Goal: Task Accomplishment & Management: Manage account settings

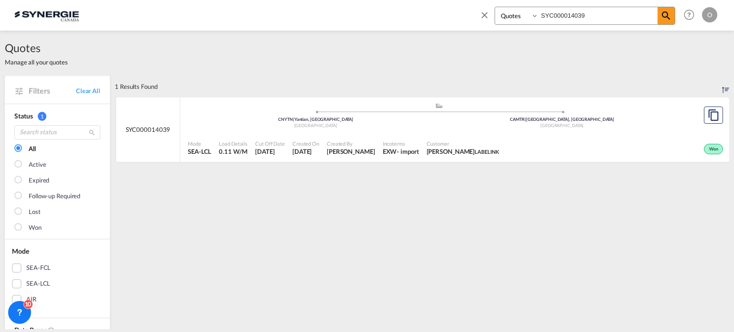
select select "Quotes"
drag, startPoint x: 585, startPoint y: 14, endPoint x: 501, endPoint y: 13, distance: 84.1
click at [501, 13] on div "Bookings Quotes Enquiries SYC000014039" at bounding box center [585, 16] width 181 height 18
paste input "495"
type input "SYC000014495"
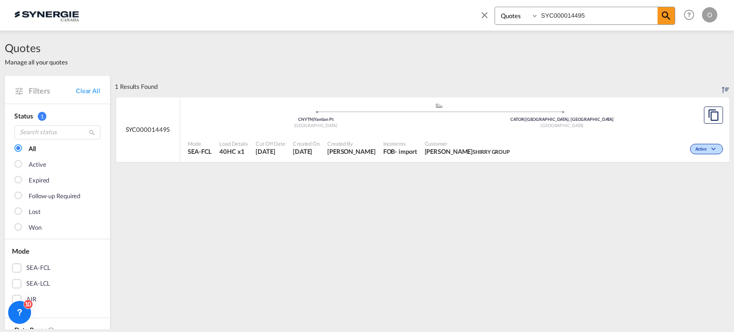
click at [514, 141] on div "Active" at bounding box center [620, 148] width 212 height 24
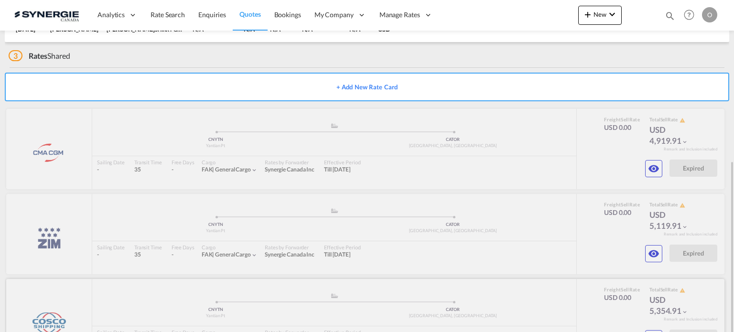
scroll to position [185, 0]
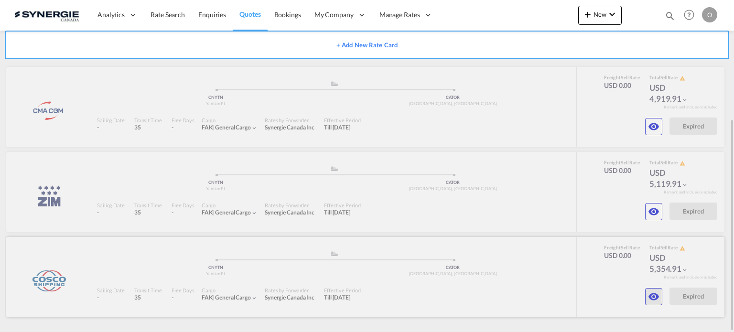
click at [654, 294] on md-icon "icon-eye" at bounding box center [653, 296] width 11 height 11
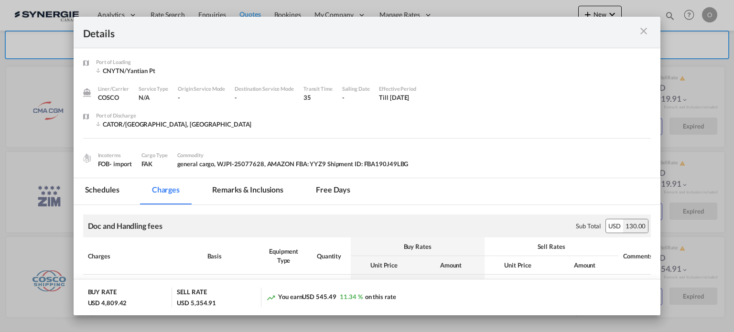
click at [241, 191] on md-tab-item "Remarks & Inclusions" at bounding box center [248, 191] width 94 height 26
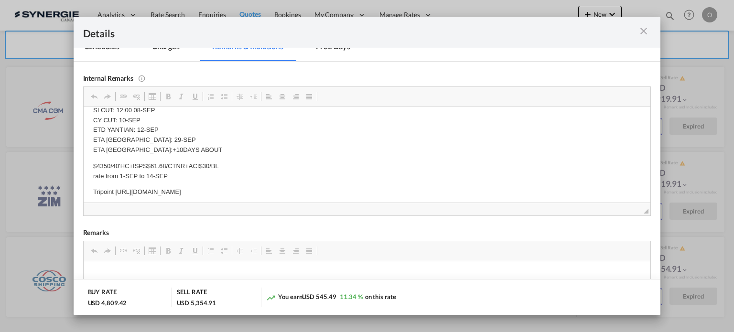
scroll to position [132, 0]
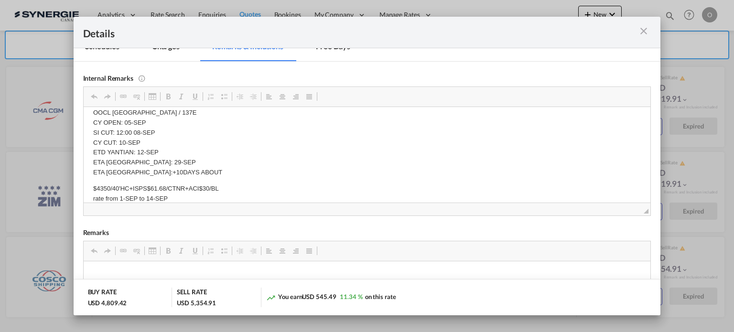
drag, startPoint x: 368, startPoint y: 156, endPoint x: 263, endPoint y: 148, distance: 105.0
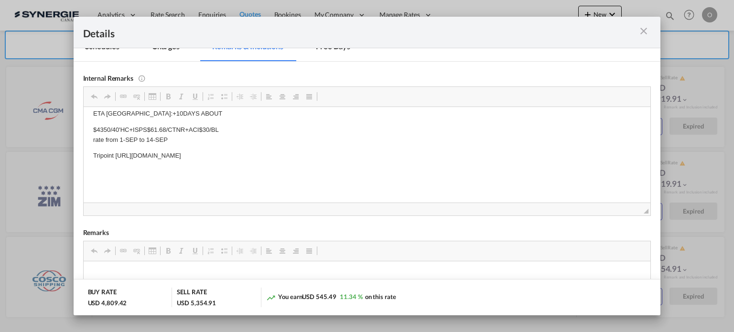
copy p "[URL][DOMAIN_NAME]"
drag, startPoint x: 114, startPoint y: 154, endPoint x: 362, endPoint y: 157, distance: 248.1
click at [362, 157] on p "Tripoint [URL][DOMAIN_NAME]" at bounding box center [367, 156] width 548 height 10
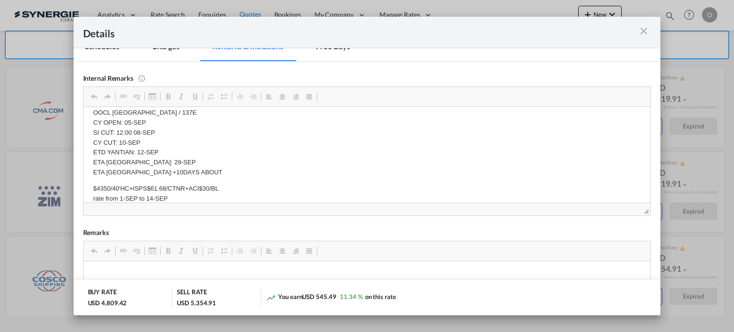
scroll to position [10, 0]
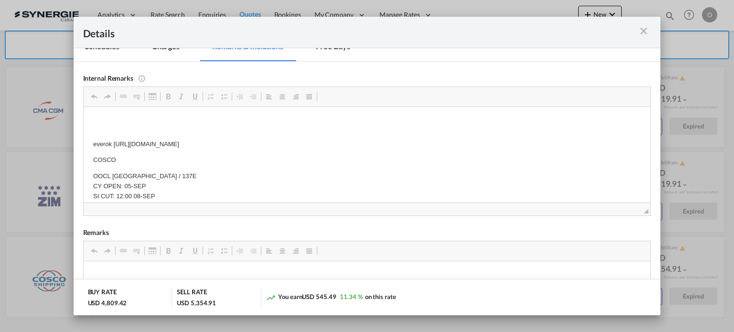
click at [643, 32] on md-icon "icon-close m-3 fg-AAA8AD cursor" at bounding box center [643, 30] width 11 height 11
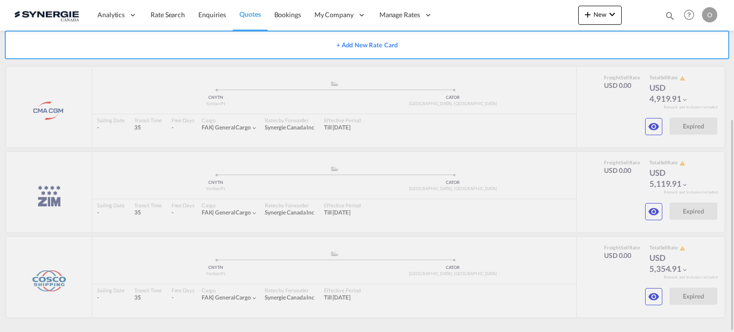
scroll to position [0, 0]
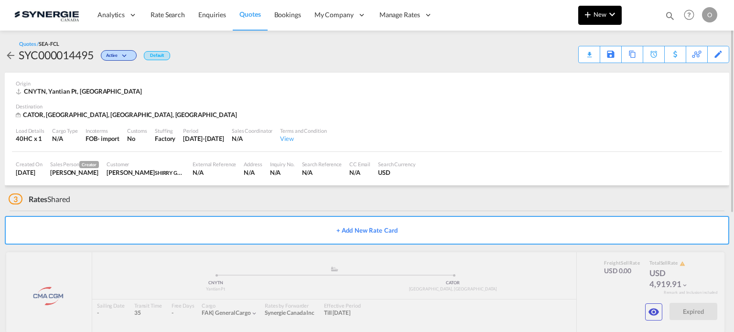
click at [615, 15] on md-icon "icon-chevron-down" at bounding box center [612, 14] width 11 height 11
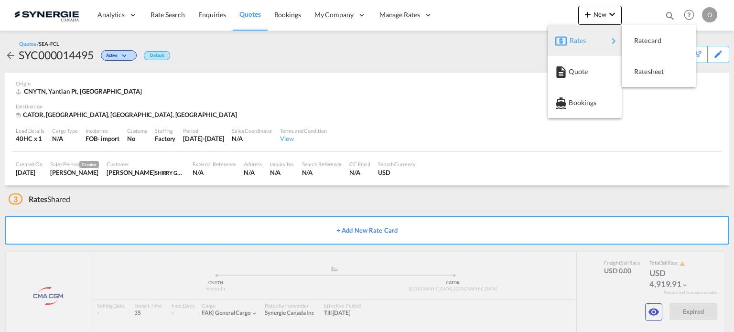
click at [671, 17] on md-backdrop at bounding box center [367, 166] width 734 height 332
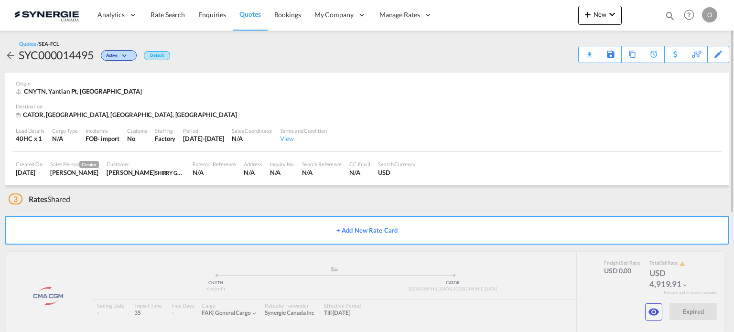
click at [671, 14] on md-icon "icon-magnify" at bounding box center [670, 16] width 11 height 11
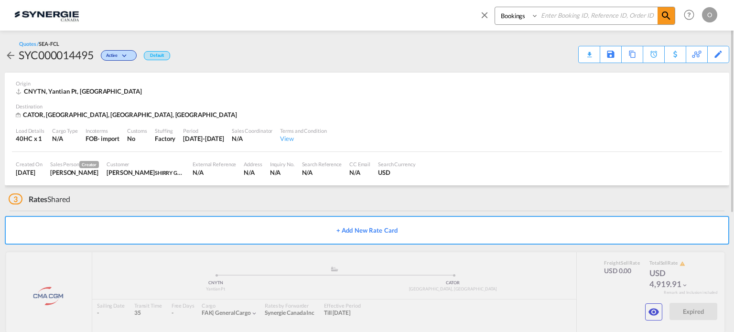
click at [507, 17] on select "Bookings Quotes Enquiries" at bounding box center [517, 15] width 45 height 17
select select "Quotes"
click at [495, 7] on select "Bookings Quotes Enquiries" at bounding box center [517, 15] width 45 height 17
click at [572, 19] on input at bounding box center [598, 15] width 119 height 17
paste input "SYC000014667"
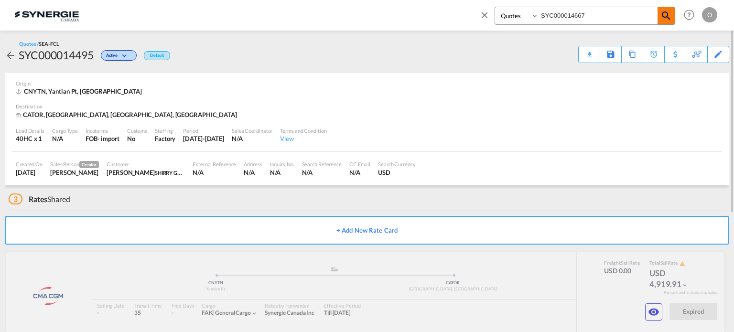
type input "SYC000014667"
click at [666, 15] on md-icon "icon-magnify" at bounding box center [666, 15] width 11 height 11
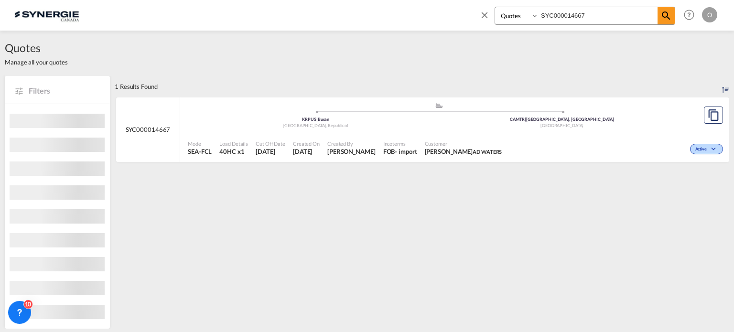
click at [446, 147] on span "Customer" at bounding box center [463, 143] width 77 height 7
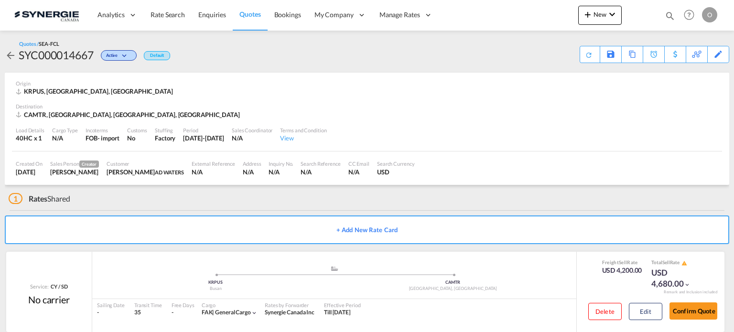
scroll to position [16, 0]
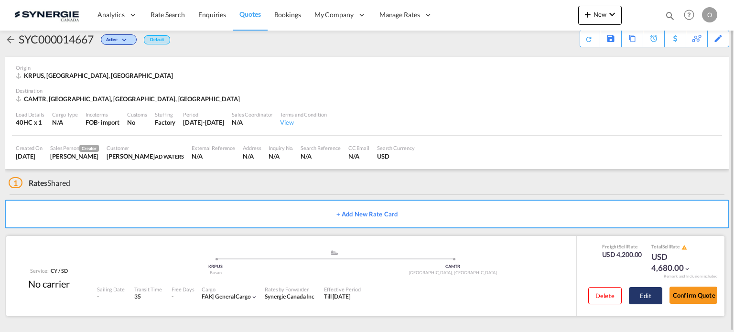
click at [642, 293] on button "Edit" at bounding box center [645, 295] width 33 height 17
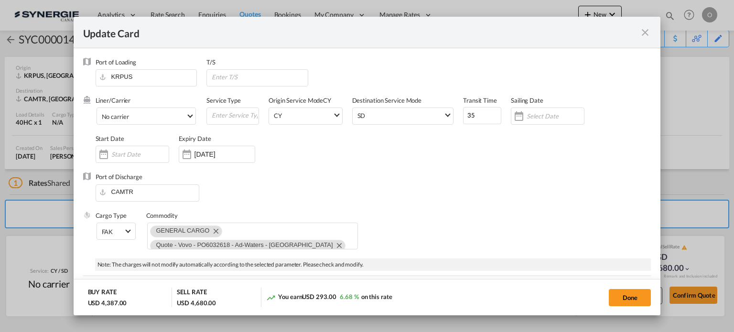
select select "per container"
select select "per B/L"
select select "per shipment"
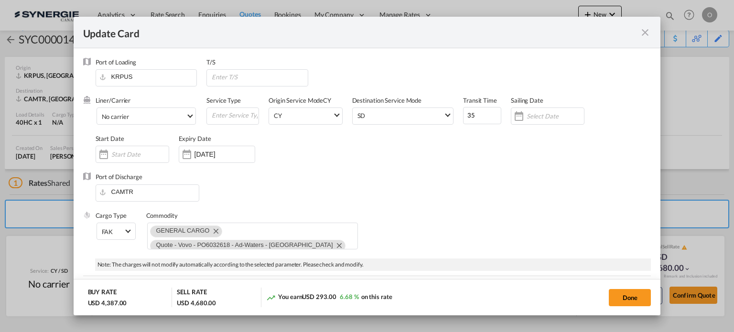
select select "per container"
click at [646, 32] on md-icon "icon-close fg-AAA8AD m-0 pointer" at bounding box center [645, 32] width 11 height 11
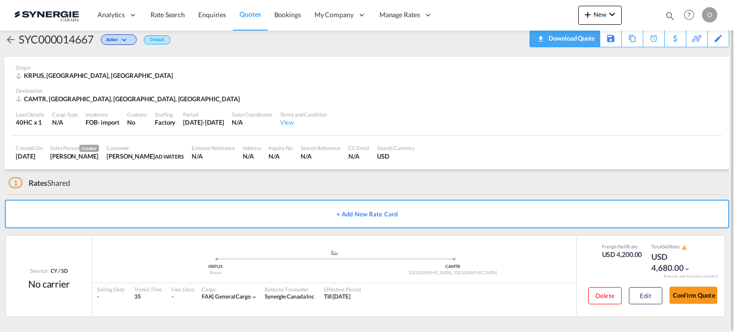
click at [587, 40] on div "Download Quote" at bounding box center [570, 38] width 49 height 15
click at [647, 291] on button "Edit" at bounding box center [645, 295] width 33 height 17
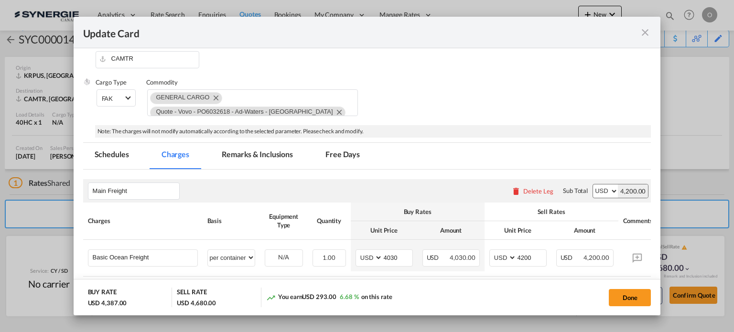
scroll to position [143, 0]
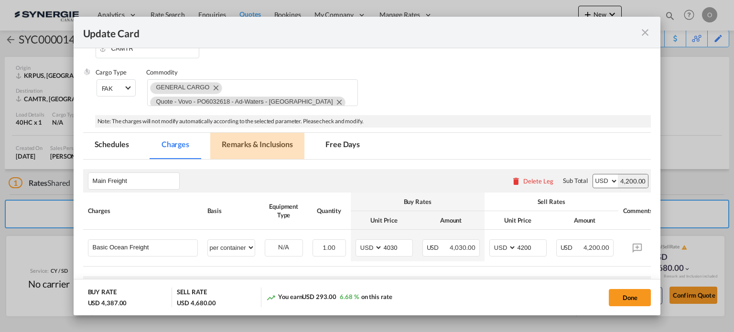
click at [272, 141] on md-tab-item "Remarks & Inclusions" at bounding box center [257, 146] width 94 height 26
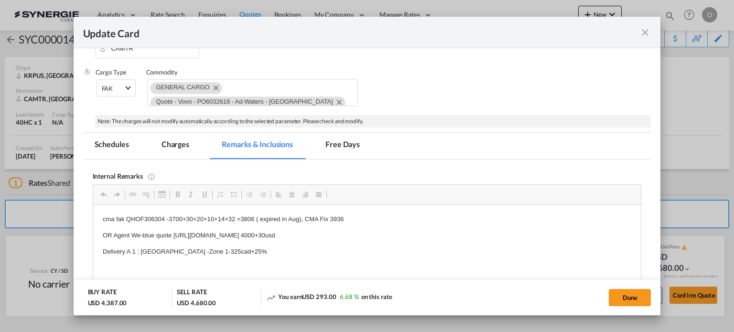
scroll to position [0, 0]
